Goal: Information Seeking & Learning: Find contact information

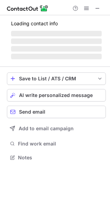
scroll to position [157, 110]
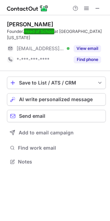
click at [91, 58] on button "Find phone" at bounding box center [87, 59] width 27 height 7
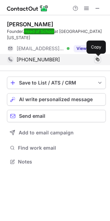
click at [99, 59] on span at bounding box center [98, 60] width 6 height 6
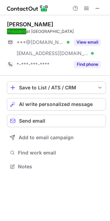
scroll to position [162, 110]
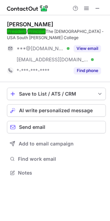
scroll to position [168, 110]
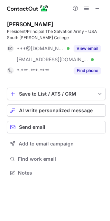
scroll to position [168, 110]
